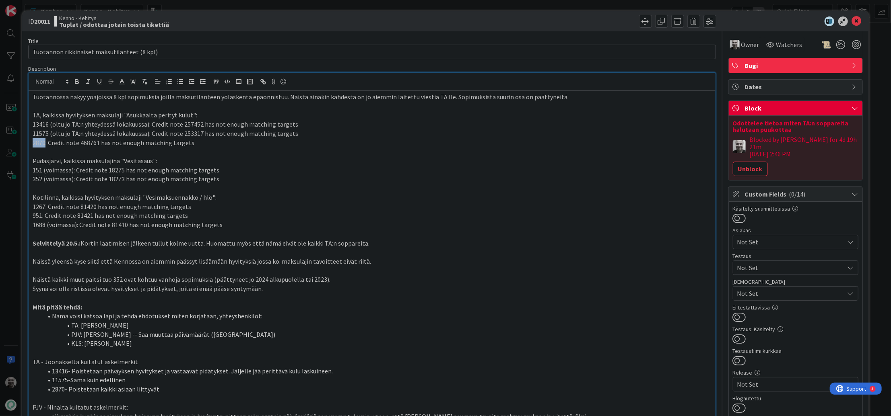
scroll to position [18, 0]
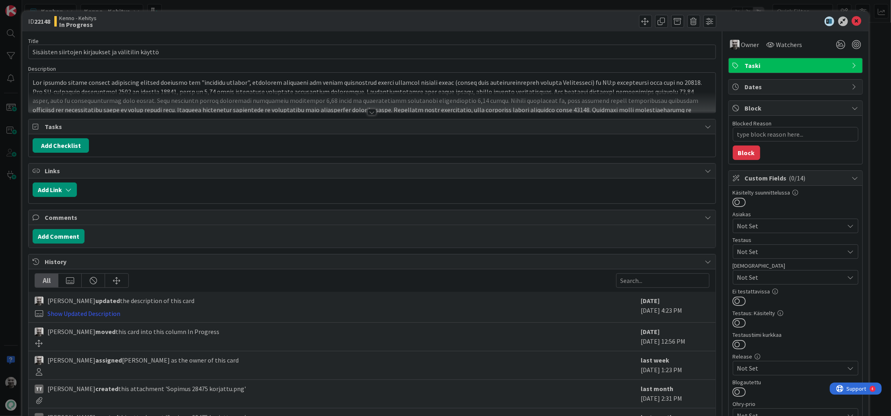
type textarea "x"
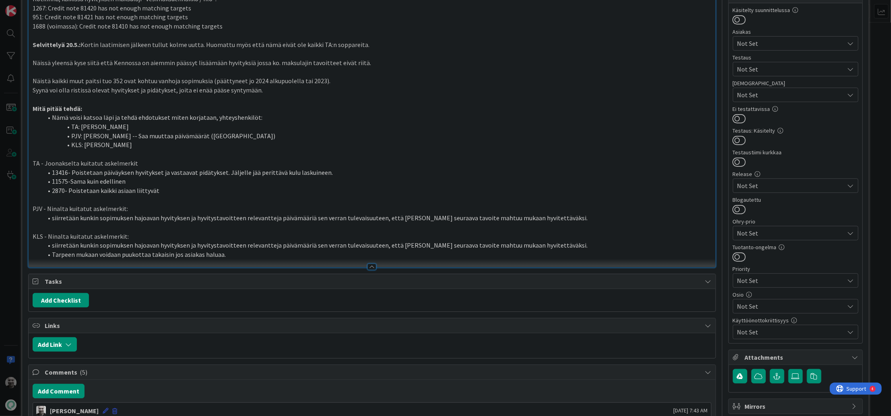
scroll to position [240, 0]
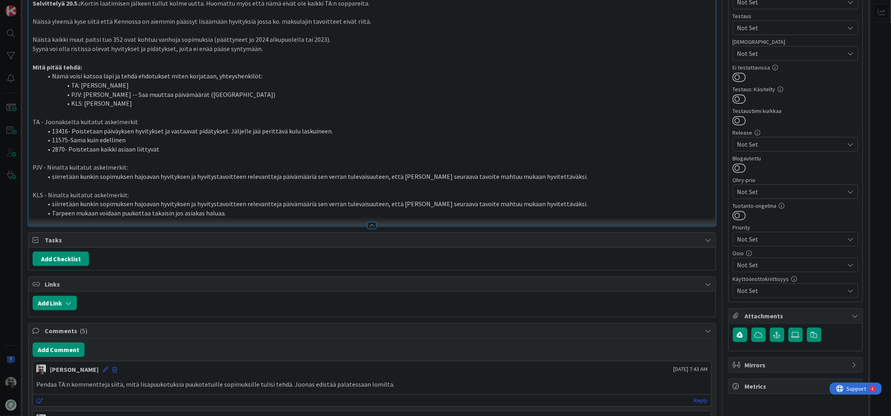
click at [132, 132] on li "13416- Poistetaan päiväyksen hyvitykset ja vastaavat pidätykset. Jäljelle jää p…" at bounding box center [376, 131] width 669 height 9
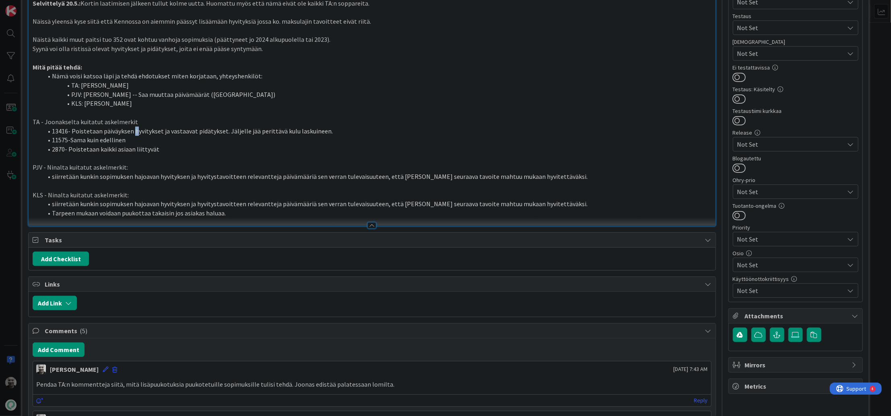
click at [132, 132] on li "13416- Poistetaan päiväyksen hyvitykset ja vastaavat pidätykset. Jäljelle jää p…" at bounding box center [376, 131] width 669 height 9
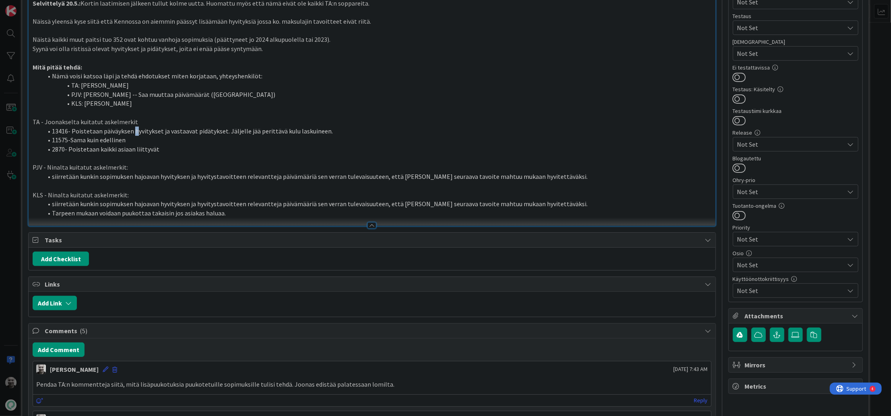
click at [132, 132] on li "13416- Poistetaan päiväyksen hyvitykset ja vastaavat pidätykset. Jäljelle jää p…" at bounding box center [376, 131] width 669 height 9
click at [95, 140] on li "11575-Sama kuin edellinen" at bounding box center [376, 140] width 669 height 9
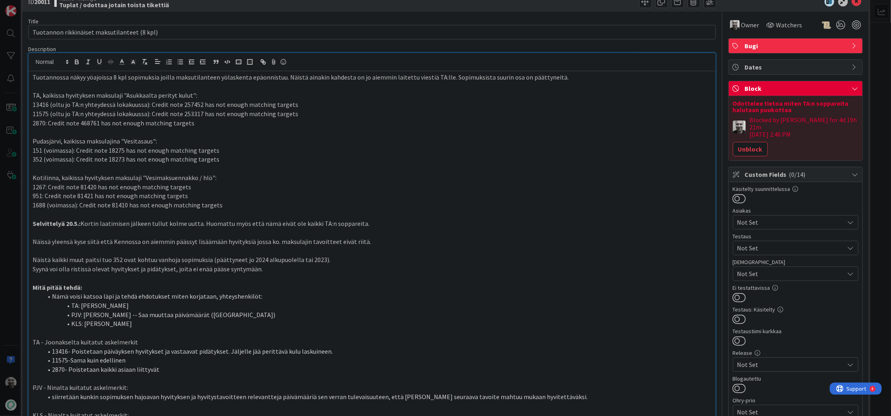
scroll to position [0, 0]
